Goal: Task Accomplishment & Management: Use online tool/utility

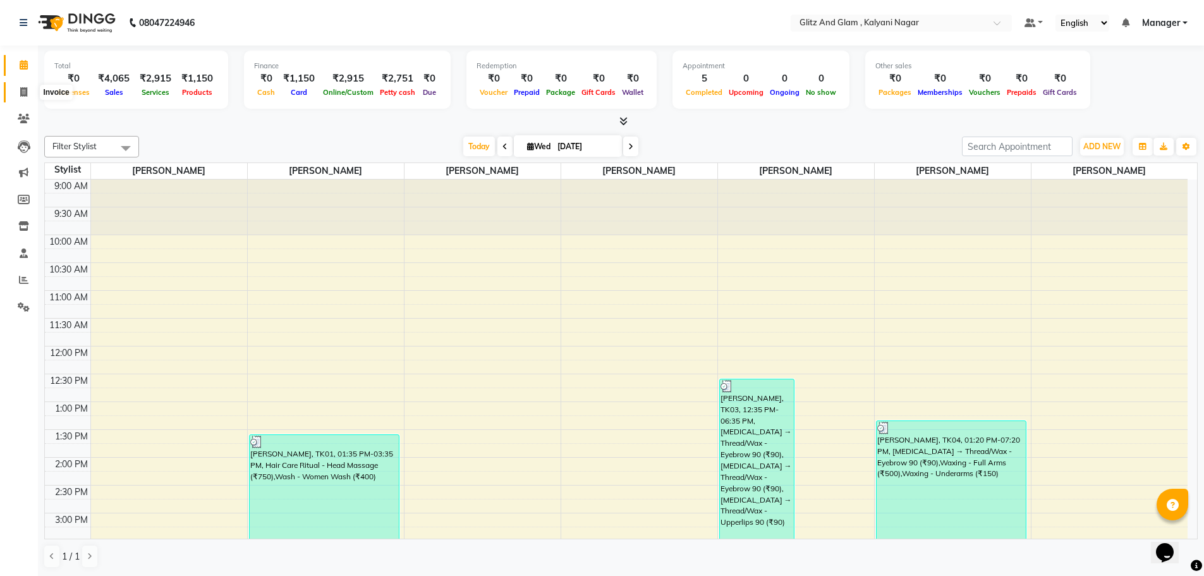
click at [26, 94] on icon at bounding box center [23, 91] width 7 height 9
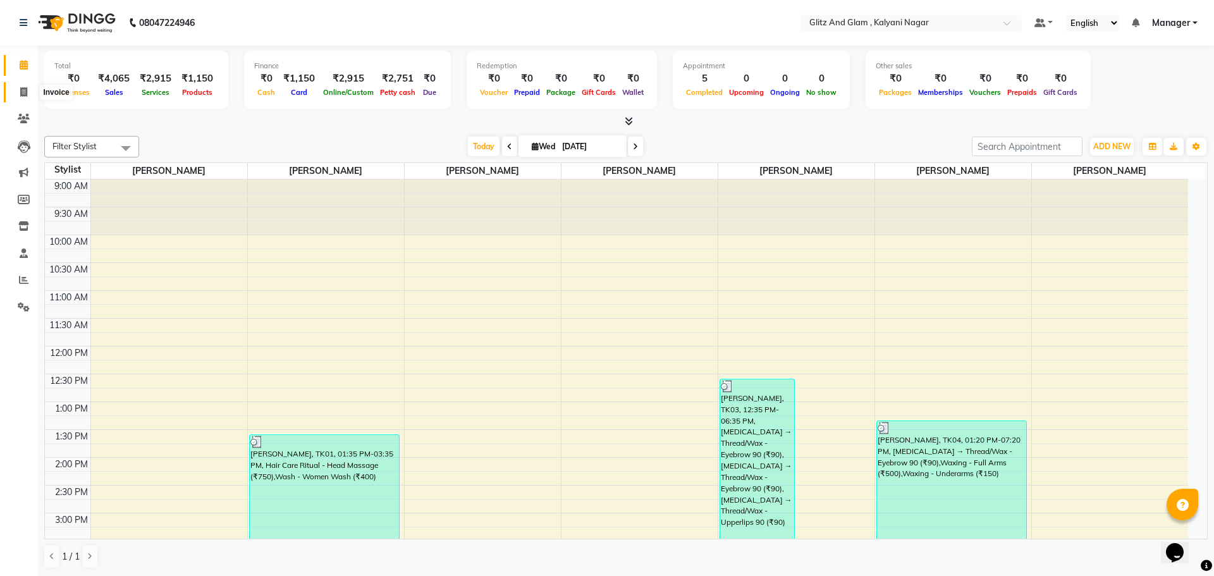
select select "service"
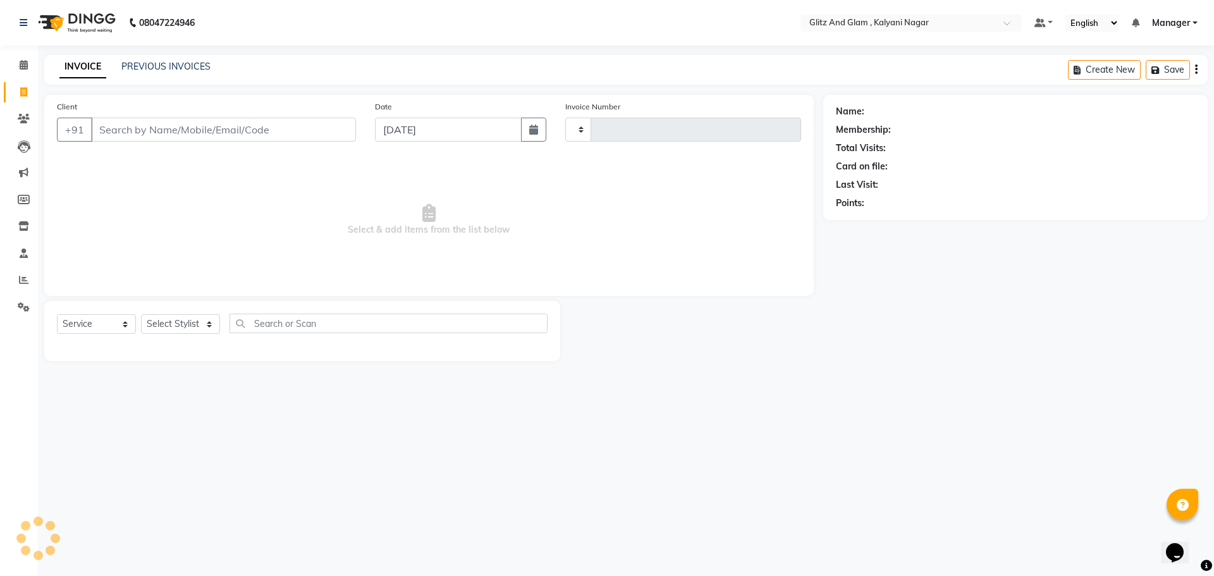
type input "0769"
select select "7347"
click at [136, 131] on input "Client" at bounding box center [223, 130] width 265 height 24
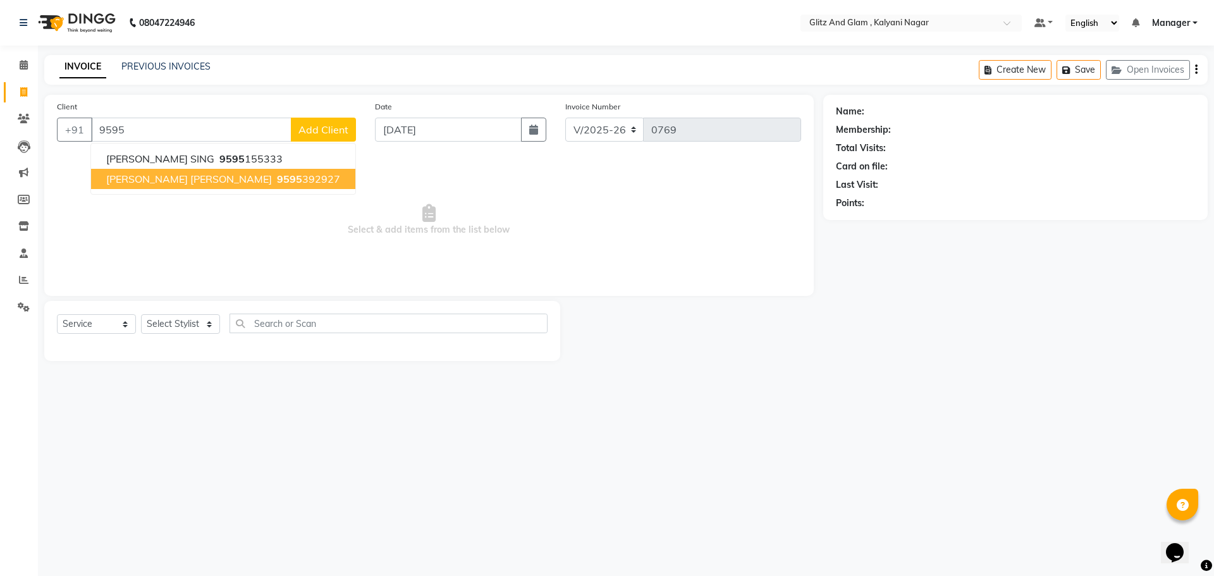
click at [160, 173] on span "[PERSON_NAME] [PERSON_NAME]" at bounding box center [189, 179] width 166 height 13
type input "9595392927"
select select "1: Object"
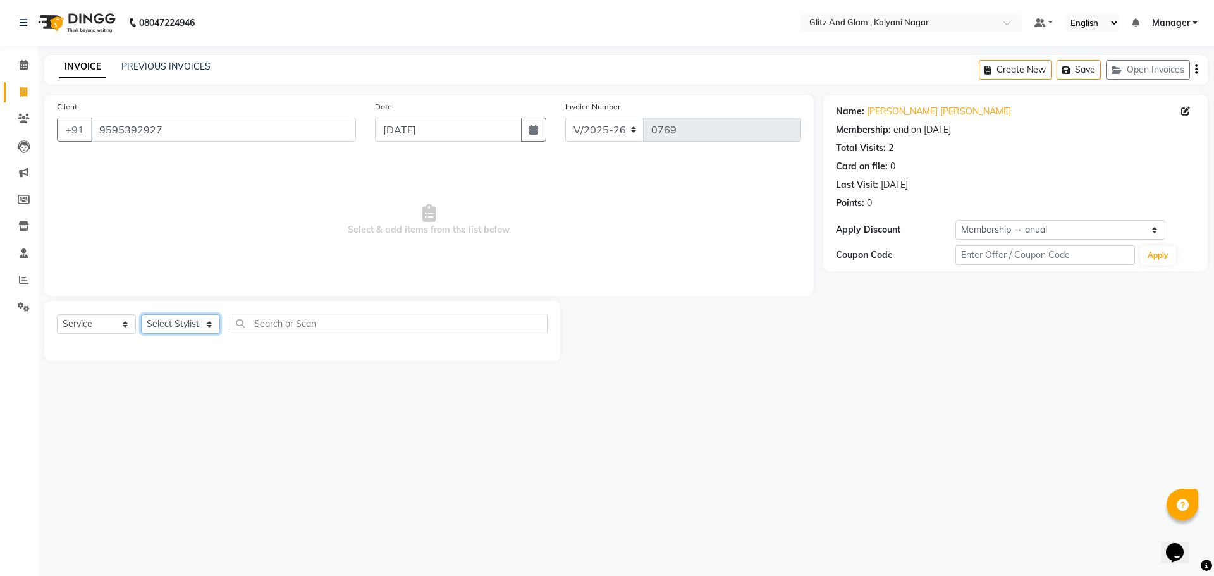
click at [152, 328] on select "Select Stylist [PERSON_NAME] [PERSON_NAME] [PERSON_NAME] [PERSON_NAME] [PERSON_…" at bounding box center [180, 324] width 79 height 20
select select "65933"
click at [141, 314] on select "Select Stylist [PERSON_NAME] [PERSON_NAME] [PERSON_NAME] [PERSON_NAME] [PERSON_…" at bounding box center [180, 324] width 79 height 20
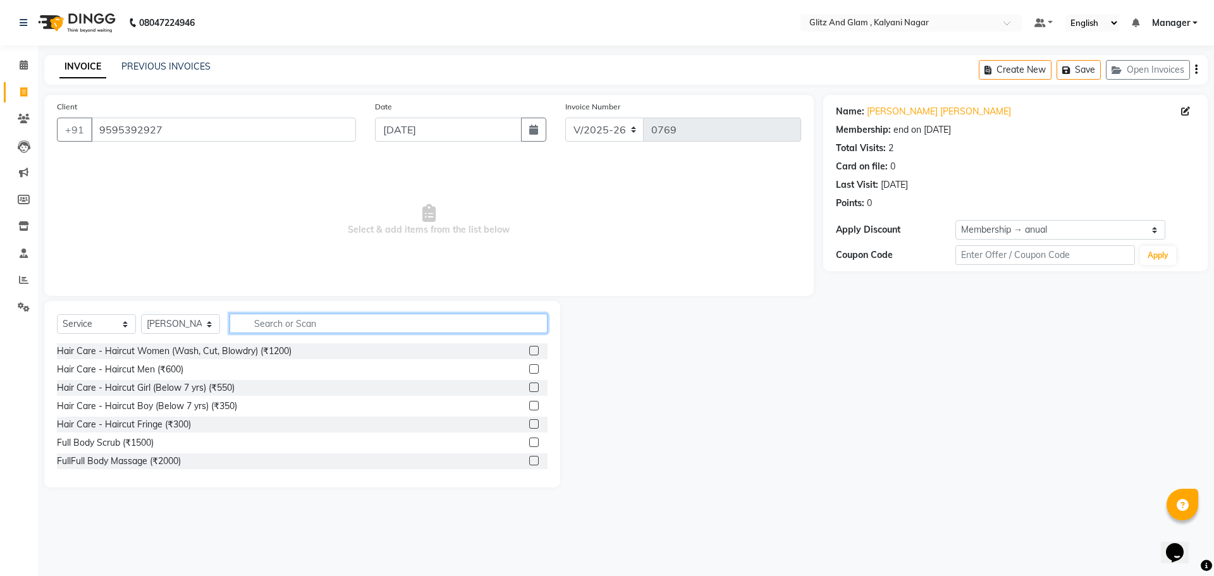
click at [285, 322] on input "text" at bounding box center [388, 324] width 318 height 20
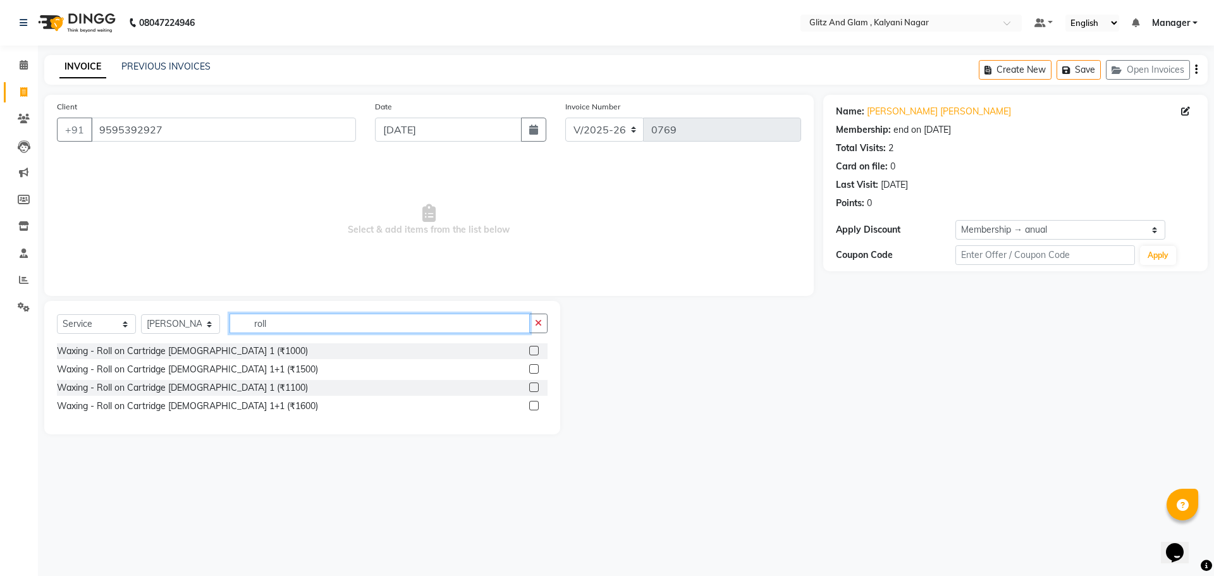
type input "roll"
click at [532, 348] on label at bounding box center [533, 350] width 9 height 9
click at [532, 348] on input "checkbox" at bounding box center [533, 351] width 8 height 8
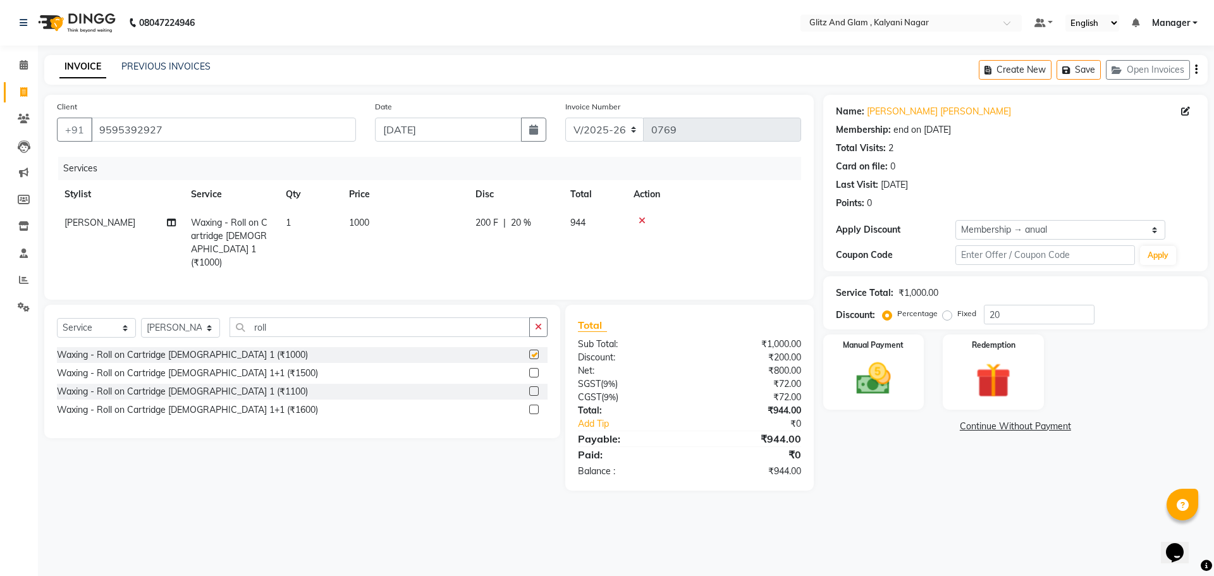
checkbox input "false"
click at [327, 320] on input "roll" at bounding box center [379, 327] width 300 height 20
type input "r"
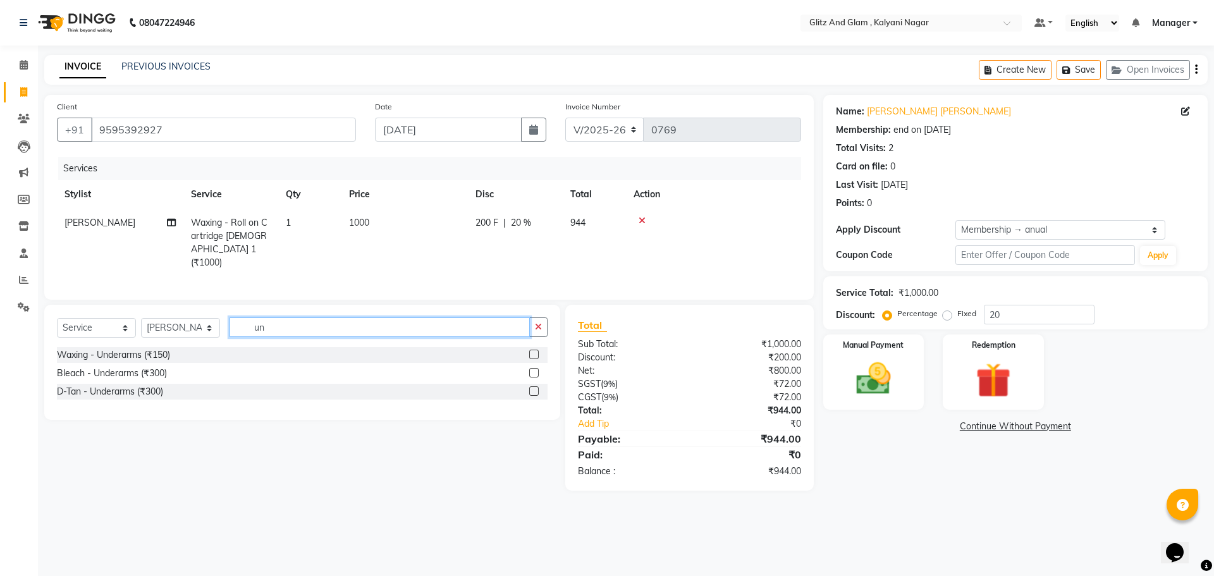
type input "un"
click at [532, 351] on label at bounding box center [533, 354] width 9 height 9
click at [532, 351] on input "checkbox" at bounding box center [533, 355] width 8 height 8
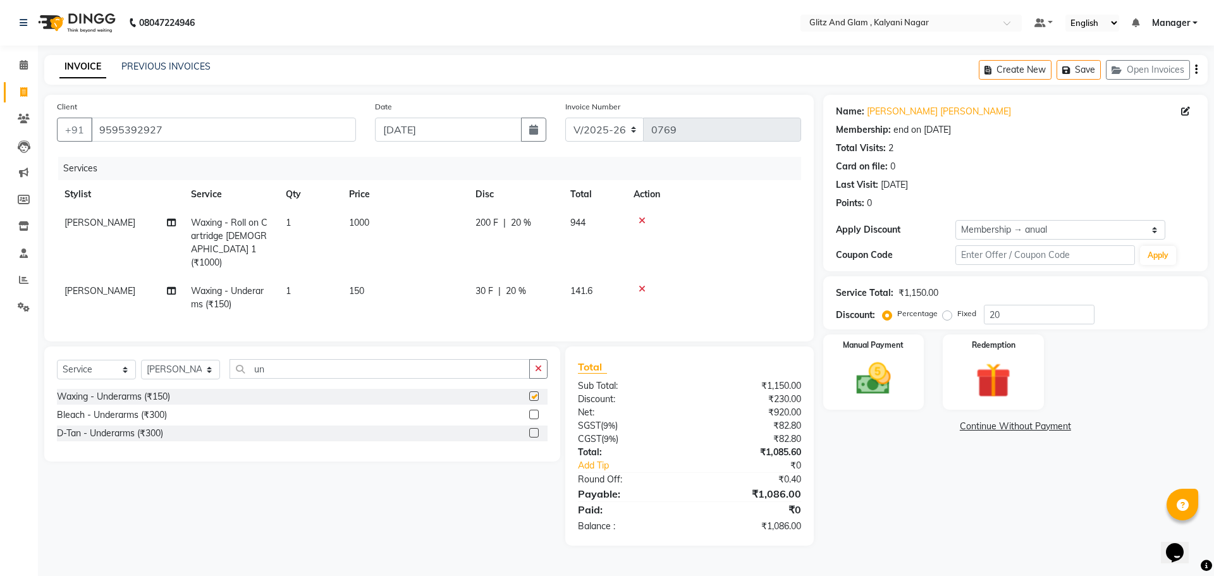
checkbox input "false"
click at [879, 381] on img at bounding box center [873, 379] width 59 height 42
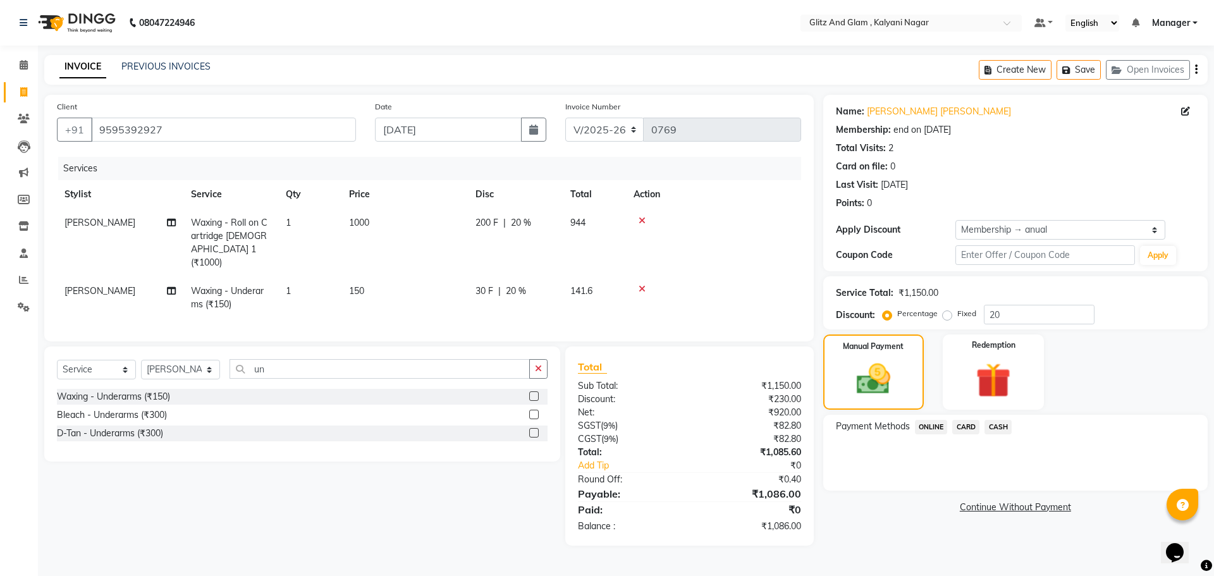
click at [930, 423] on span "ONLINE" at bounding box center [931, 427] width 33 height 15
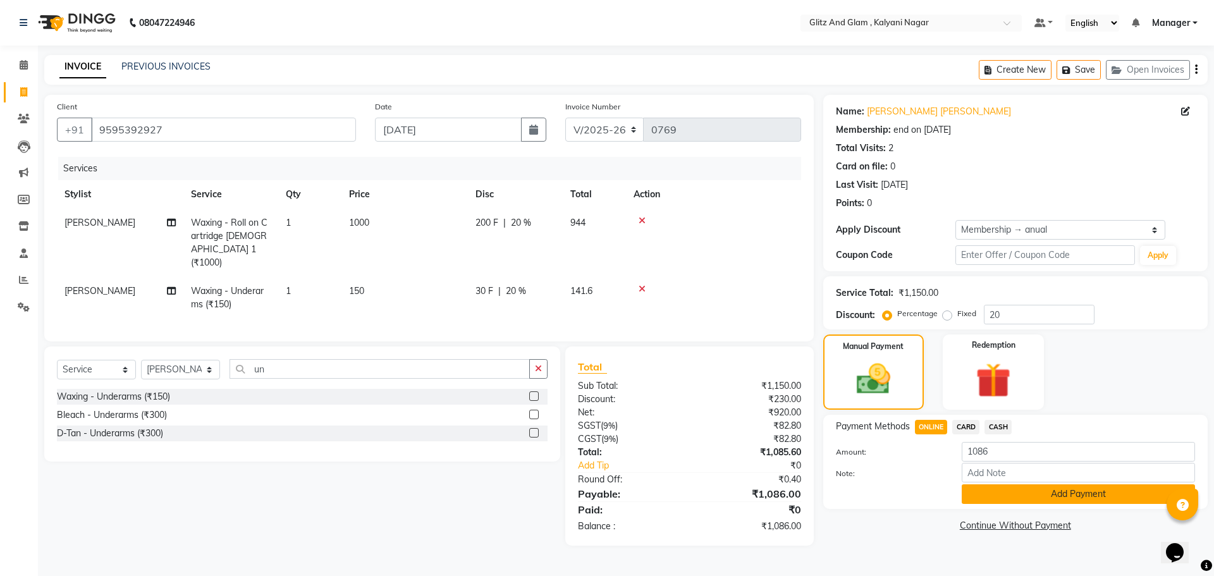
click at [985, 490] on button "Add Payment" at bounding box center [1077, 494] width 233 height 20
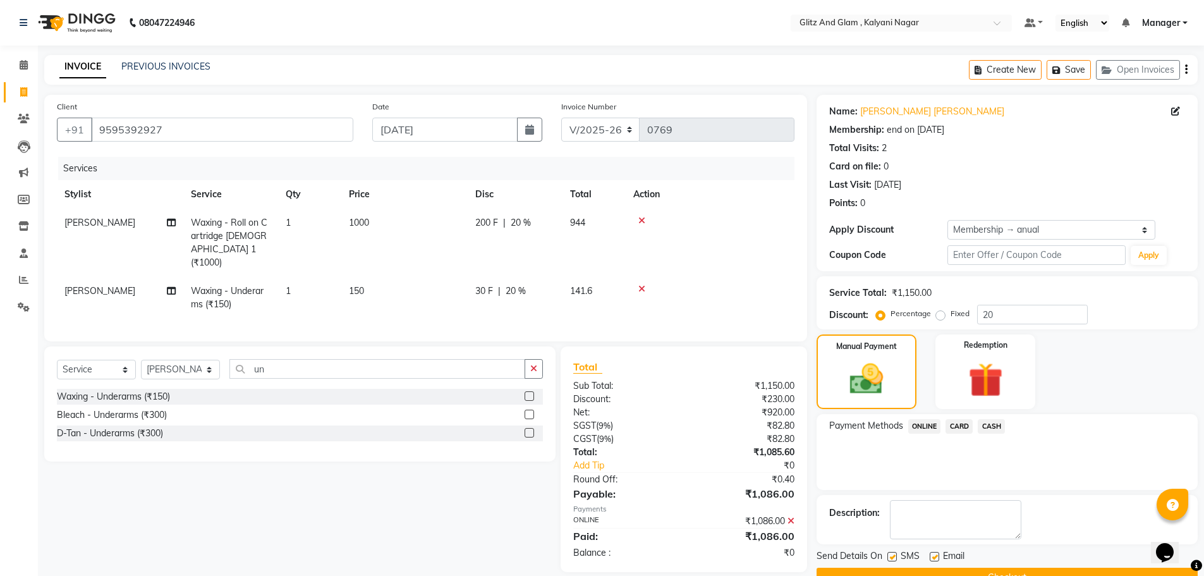
scroll to position [30, 0]
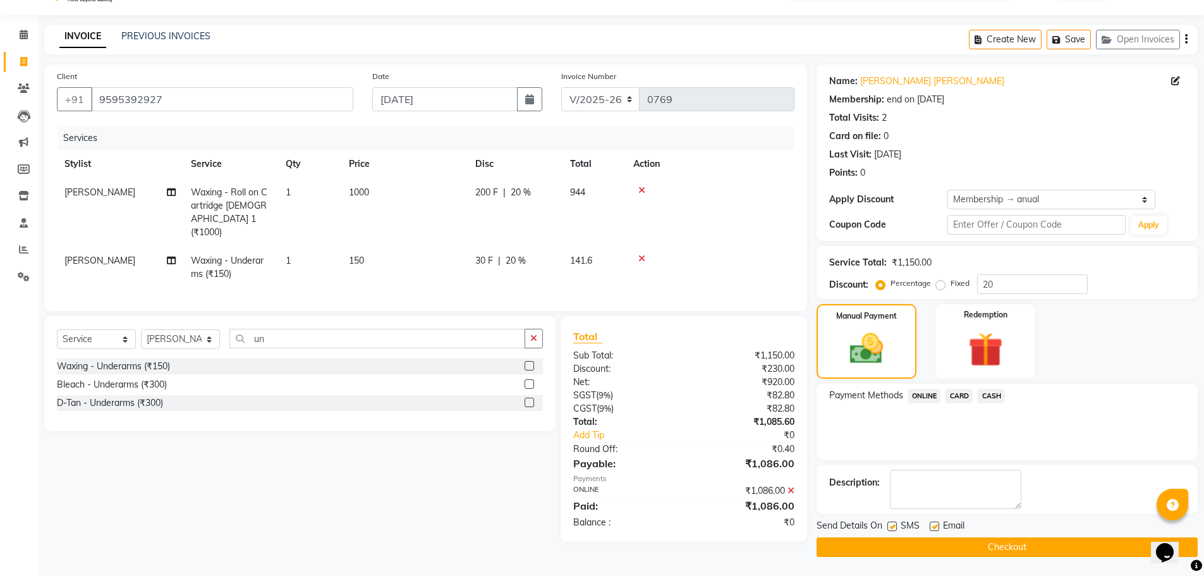
click at [1012, 551] on button "Checkout" at bounding box center [1007, 547] width 381 height 20
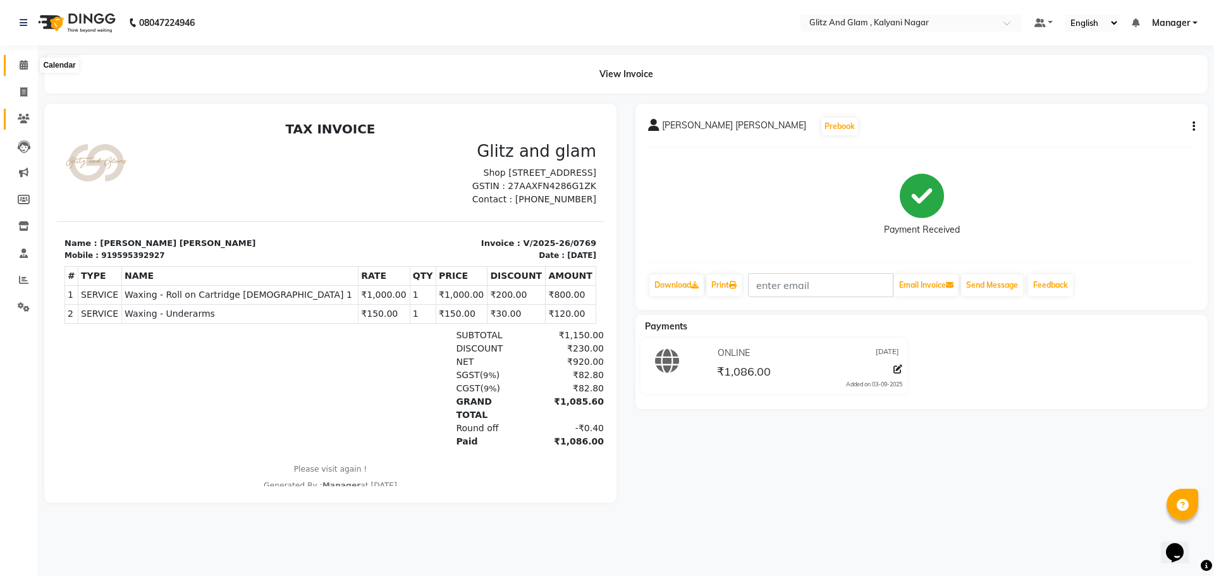
drag, startPoint x: 25, startPoint y: 62, endPoint x: 25, endPoint y: 127, distance: 65.1
click at [25, 62] on icon at bounding box center [24, 64] width 8 height 9
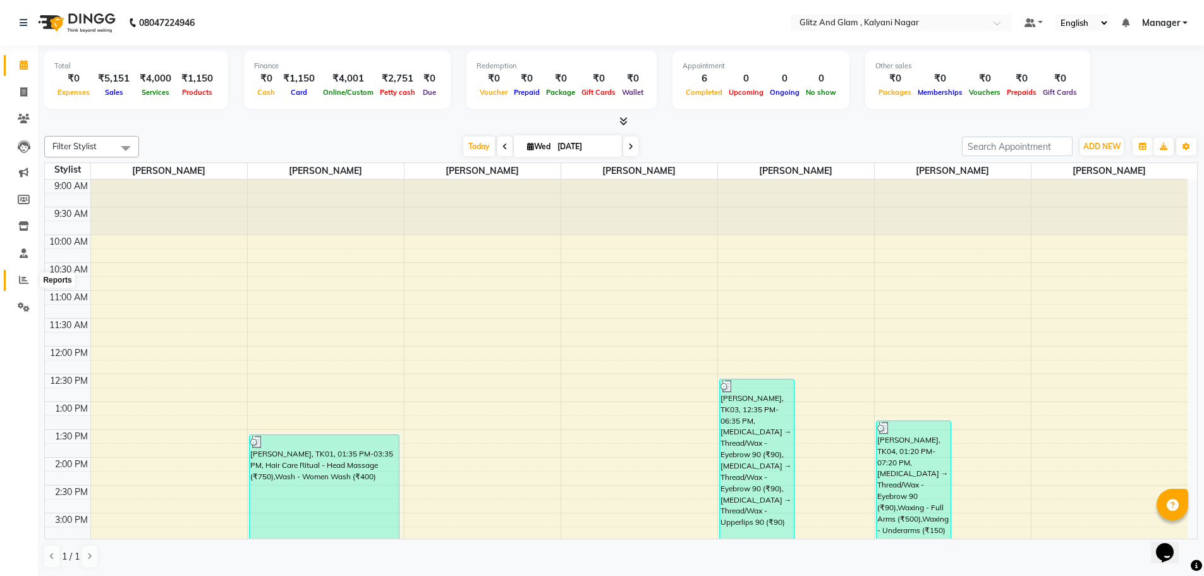
click at [23, 283] on icon at bounding box center [23, 279] width 9 height 9
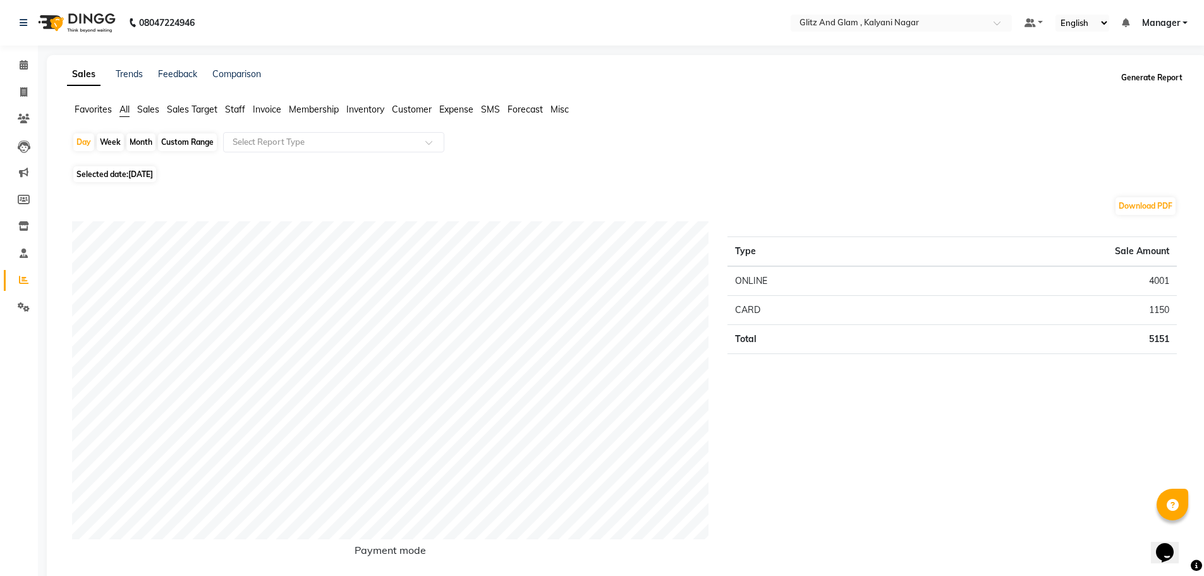
click at [1150, 77] on button "Generate Report" at bounding box center [1152, 78] width 68 height 18
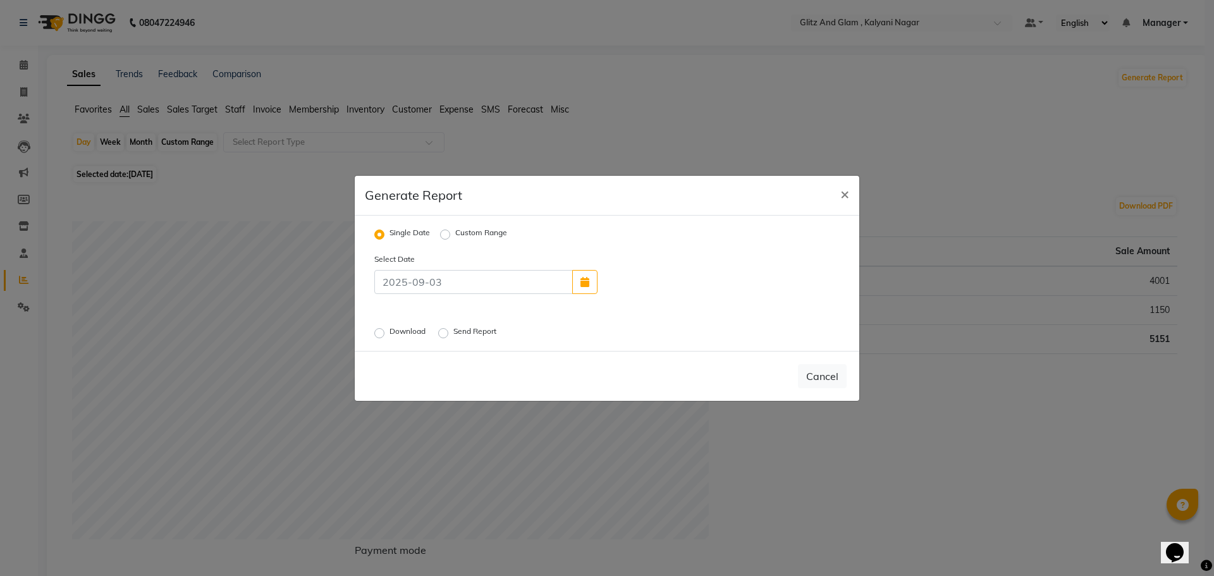
click at [389, 332] on label "Download" at bounding box center [408, 333] width 39 height 15
click at [379, 332] on input "Download" at bounding box center [381, 332] width 9 height 9
radio input "true"
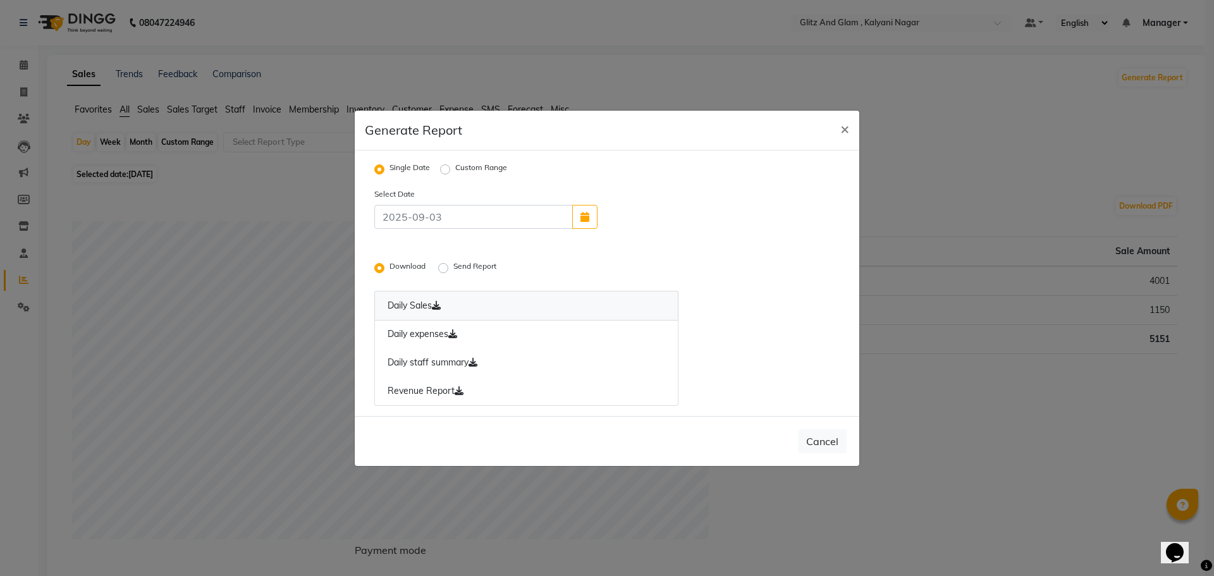
click at [441, 301] on icon at bounding box center [436, 305] width 9 height 9
click at [456, 332] on icon at bounding box center [452, 333] width 9 height 9
click at [475, 362] on icon at bounding box center [472, 362] width 9 height 9
click at [461, 391] on icon at bounding box center [458, 390] width 9 height 9
